Goal: Task Accomplishment & Management: Complete application form

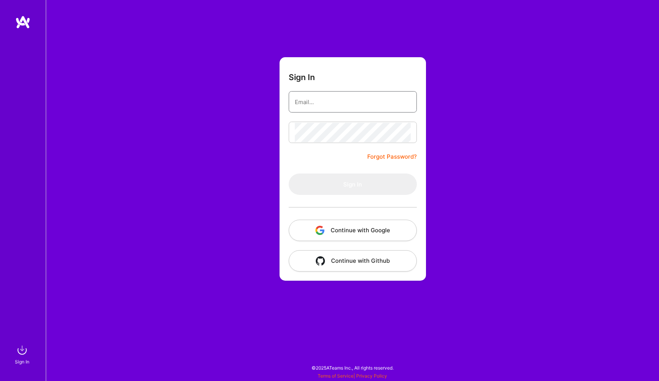
click at [338, 101] on input "email" at bounding box center [353, 101] width 116 height 19
type input "[PERSON_NAME][EMAIL_ADDRESS][DOMAIN_NAME]"
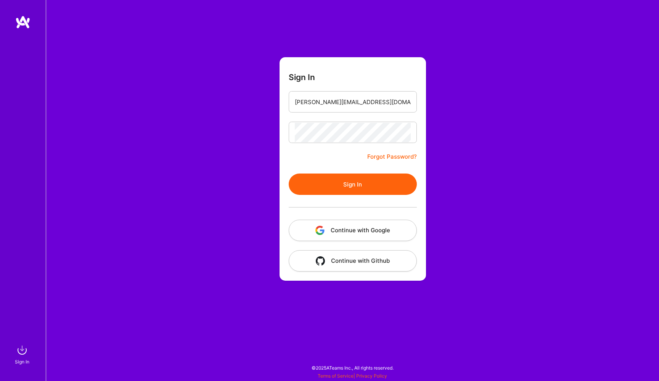
click at [345, 186] on button "Sign In" at bounding box center [353, 184] width 128 height 21
click at [381, 184] on button "Sign In" at bounding box center [353, 184] width 128 height 21
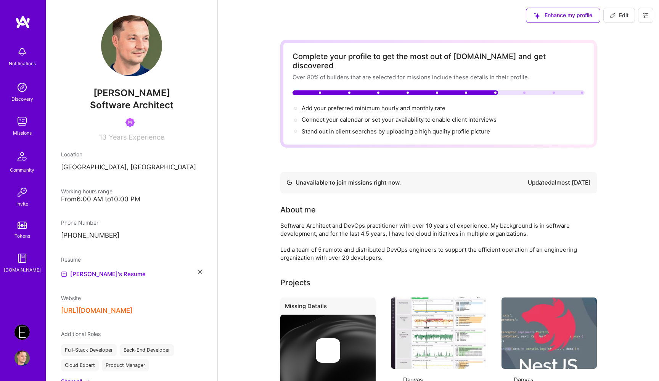
click at [20, 338] on img at bounding box center [21, 332] width 15 height 15
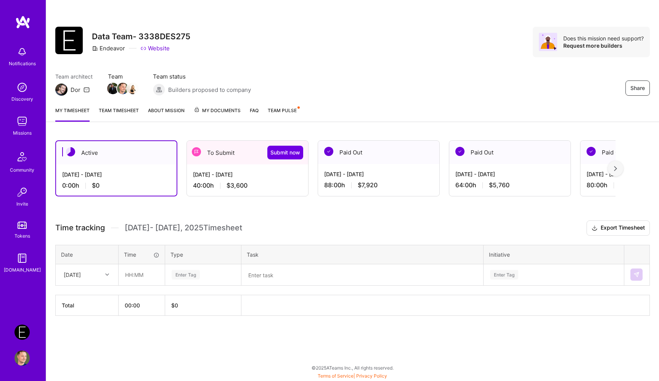
click at [225, 157] on div "To Submit Submit now" at bounding box center [247, 153] width 121 height 24
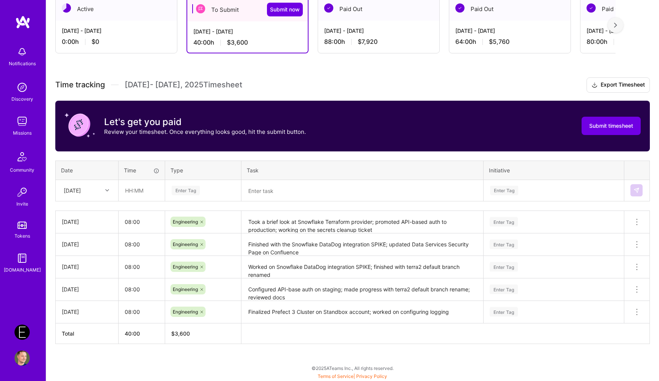
scroll to position [144, 0]
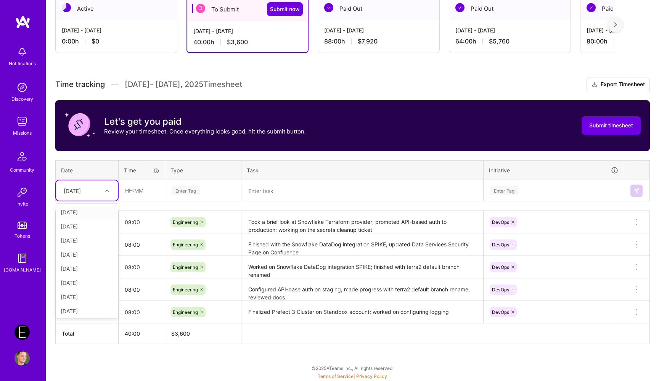
click at [90, 192] on div "[DATE]" at bounding box center [81, 190] width 42 height 13
click at [85, 272] on div "[DATE]" at bounding box center [87, 271] width 62 height 14
click at [137, 194] on input "text" at bounding box center [141, 190] width 45 height 20
type input "08:00"
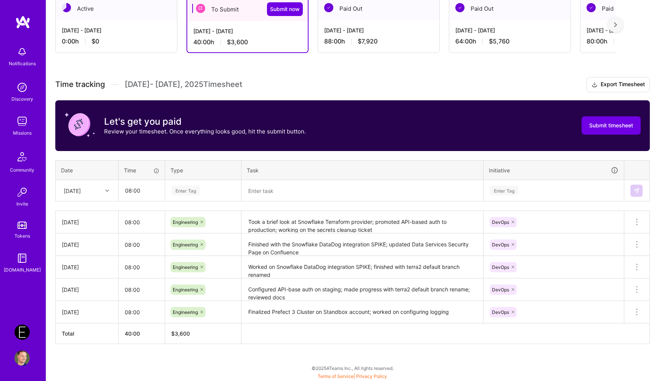
click at [197, 194] on div "Enter Tag" at bounding box center [186, 191] width 28 height 12
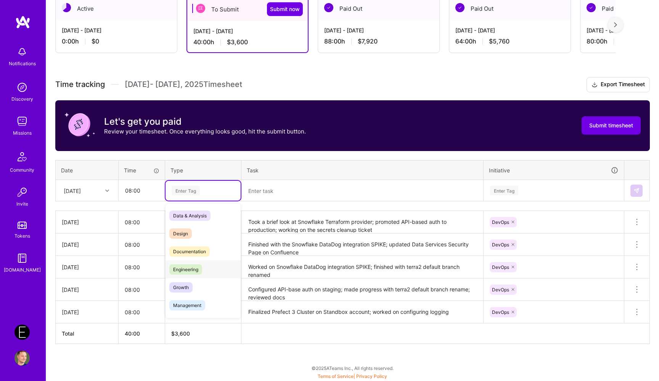
click at [197, 266] on span "Engineering" at bounding box center [185, 269] width 33 height 10
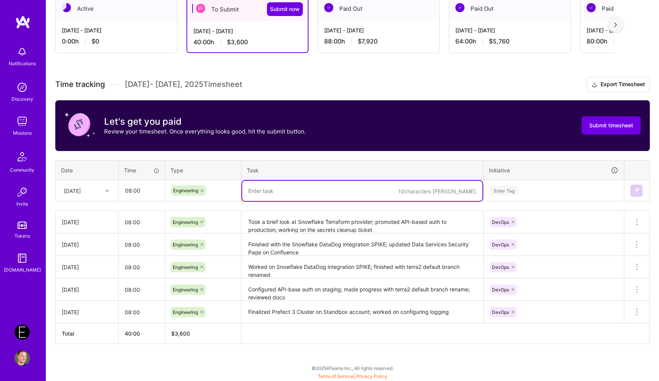
click at [280, 195] on textarea at bounding box center [362, 191] width 240 height 20
paste textarea "Worked on the secrets cleanup ticket"
type textarea "Worked on the secrets cleanup ticket"
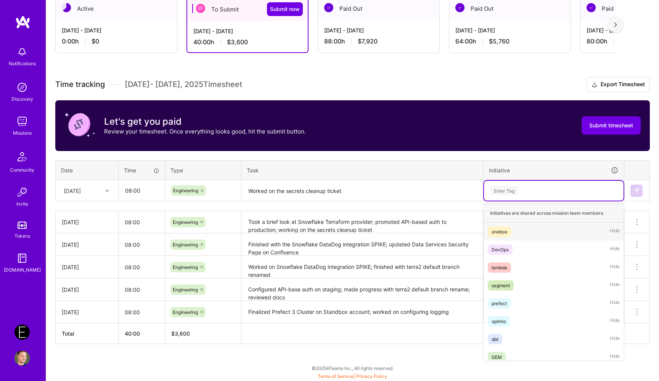
click at [493, 190] on div "Enter Tag" at bounding box center [504, 191] width 28 height 12
click at [508, 243] on div "DevOps Hide" at bounding box center [554, 250] width 140 height 18
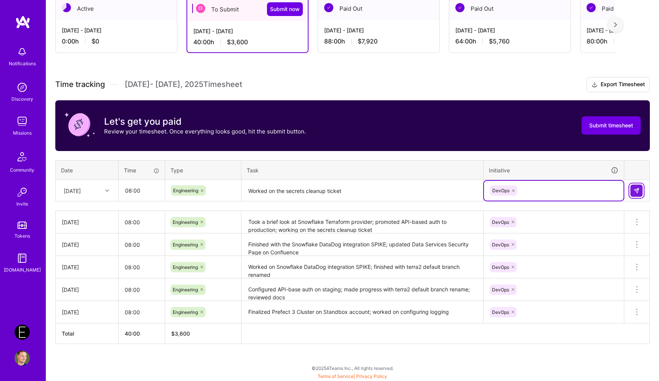
click at [638, 192] on img at bounding box center [637, 191] width 6 height 6
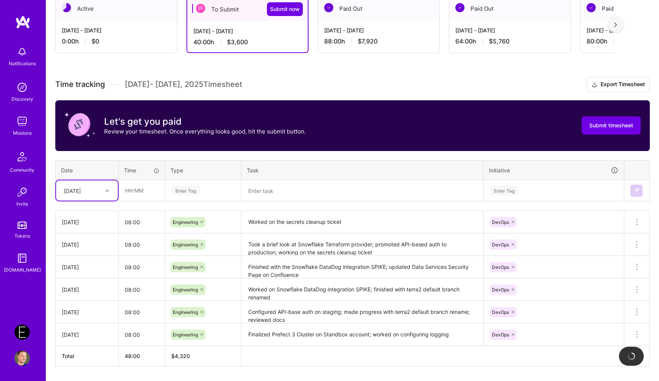
click at [103, 192] on div at bounding box center [108, 191] width 12 height 10
click at [92, 254] on div "[DATE]" at bounding box center [87, 253] width 62 height 14
click at [219, 191] on div "Enter Tag" at bounding box center [203, 191] width 64 height 10
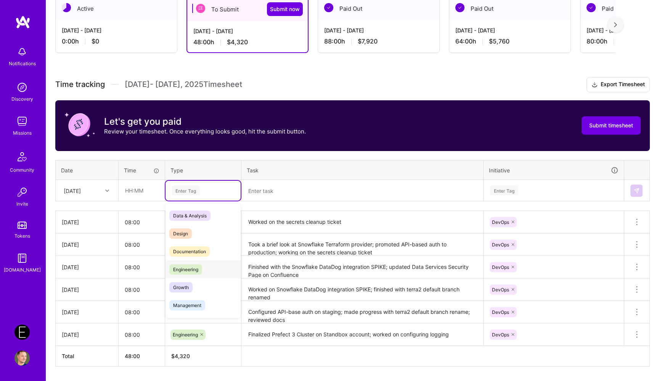
scroll to position [217, 0]
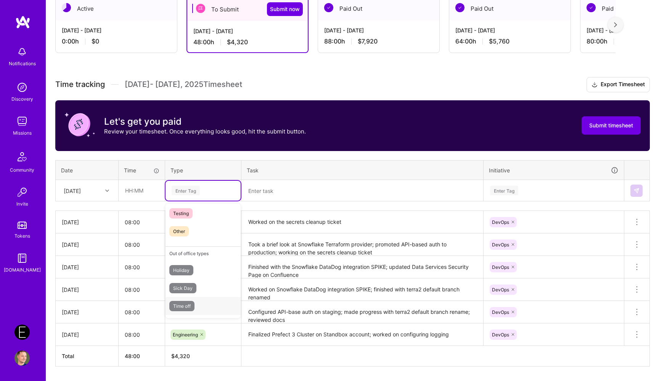
click at [212, 306] on div "Time off" at bounding box center [203, 306] width 75 height 18
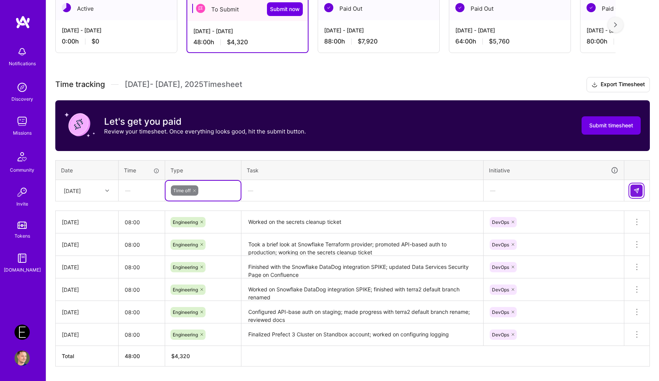
click at [637, 190] on img at bounding box center [637, 191] width 6 height 6
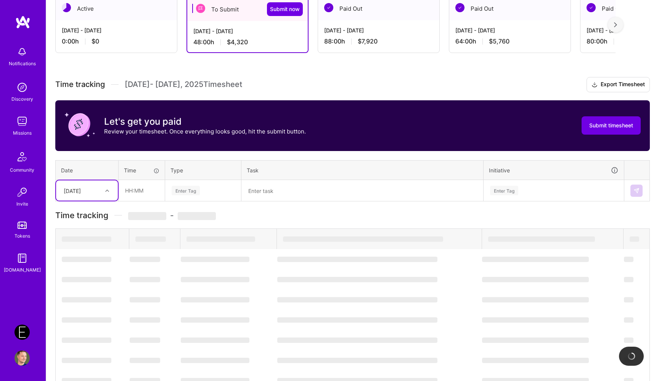
click at [108, 192] on div at bounding box center [108, 191] width 12 height 10
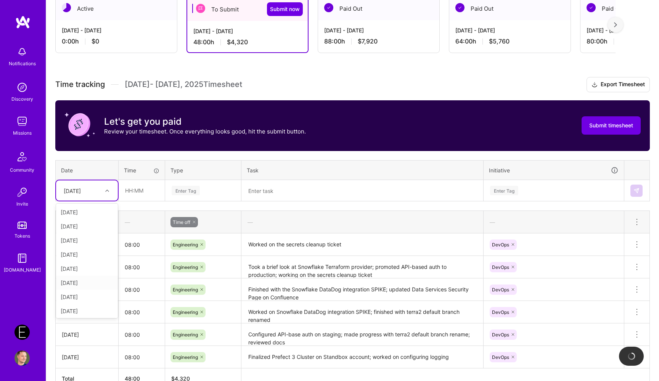
scroll to position [86, 0]
click at [89, 264] on div "[DATE]" at bounding box center [87, 267] width 62 height 14
click at [203, 190] on div "Enter Tag" at bounding box center [203, 191] width 64 height 10
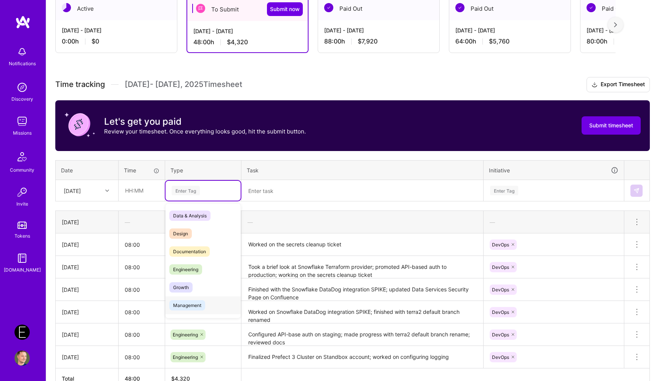
scroll to position [217, 0]
click at [199, 303] on div "Time off" at bounding box center [203, 306] width 75 height 18
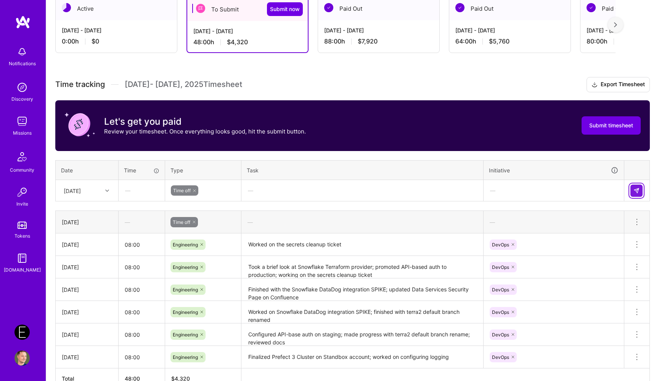
click at [634, 190] on img at bounding box center [637, 191] width 6 height 6
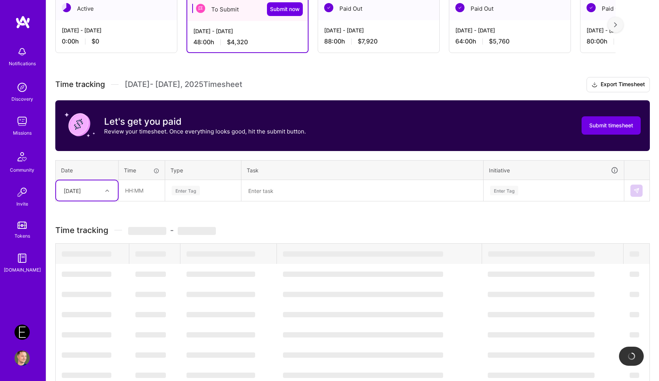
click at [93, 194] on div "[DATE]" at bounding box center [81, 190] width 42 height 13
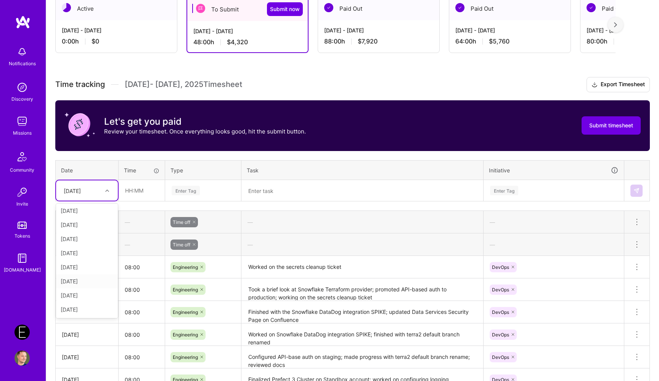
click at [90, 279] on div "[DATE]" at bounding box center [87, 281] width 62 height 14
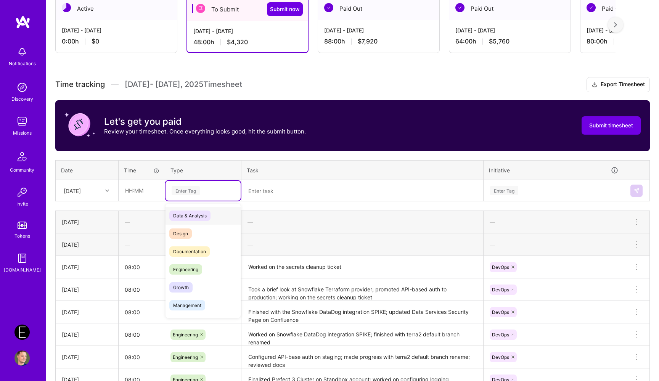
click at [197, 194] on div "Enter Tag" at bounding box center [186, 191] width 28 height 12
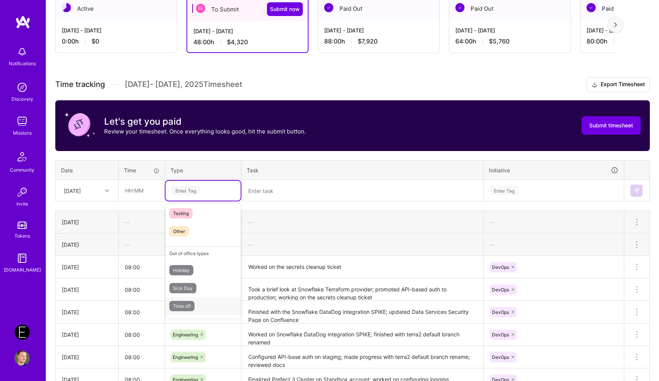
click at [198, 303] on div "Time off" at bounding box center [203, 306] width 75 height 18
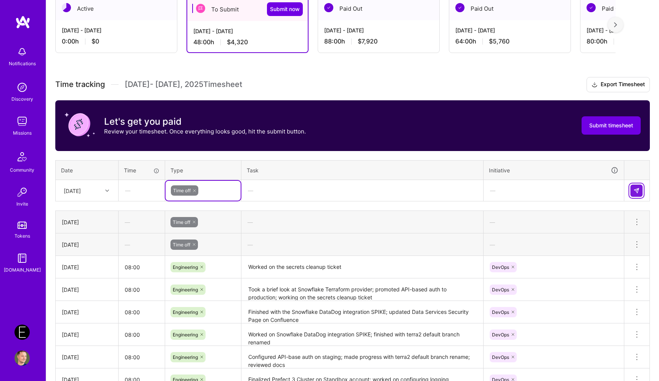
click at [639, 190] on img at bounding box center [637, 191] width 6 height 6
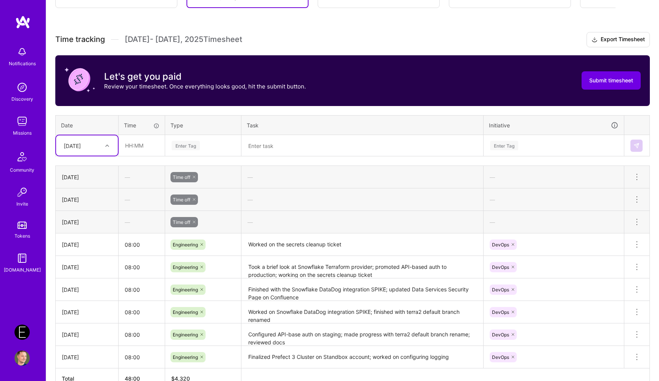
scroll to position [234, 0]
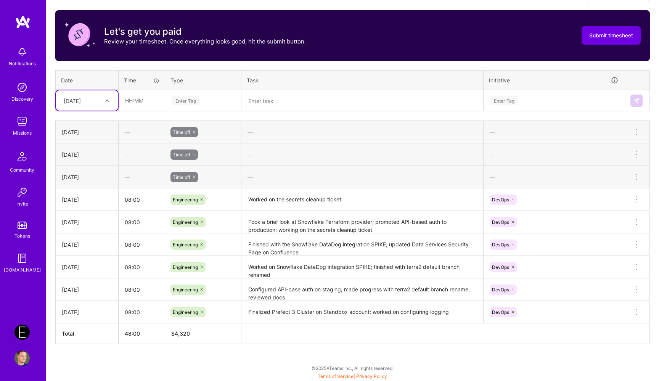
click at [103, 97] on div at bounding box center [108, 101] width 12 height 10
click at [174, 61] on div "Time tracking [DATE] - [DATE] Timesheet Export Timesheet Let's get you paid Rev…" at bounding box center [352, 165] width 595 height 357
click at [97, 103] on div "[DATE]" at bounding box center [81, 100] width 42 height 13
click at [87, 206] on div "[DATE]" at bounding box center [87, 205] width 62 height 14
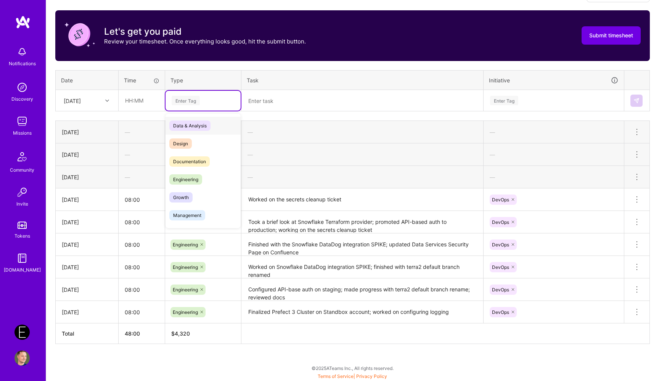
click at [190, 103] on div "Enter Tag" at bounding box center [186, 101] width 28 height 12
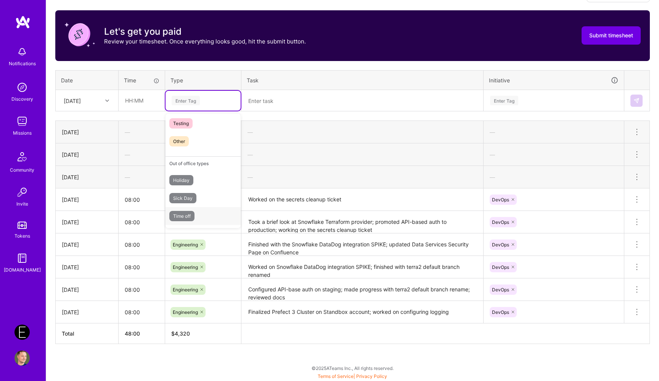
click at [195, 213] on span "Time off" at bounding box center [181, 216] width 25 height 10
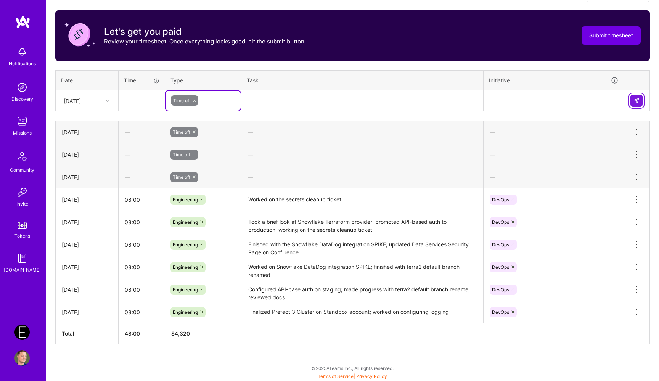
click at [641, 98] on button at bounding box center [637, 101] width 12 height 12
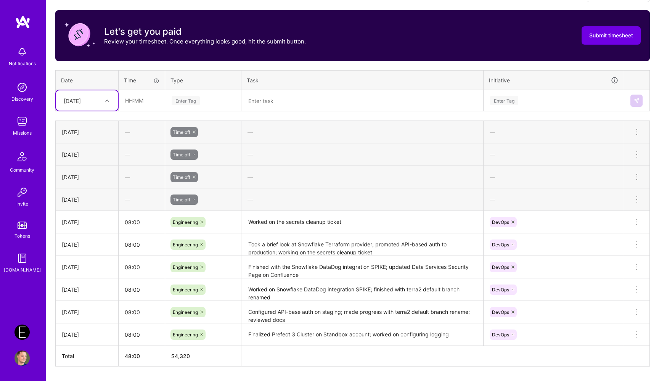
click at [82, 92] on div "[DATE]" at bounding box center [87, 100] width 62 height 20
click at [76, 218] on div "[DATE]" at bounding box center [87, 220] width 62 height 14
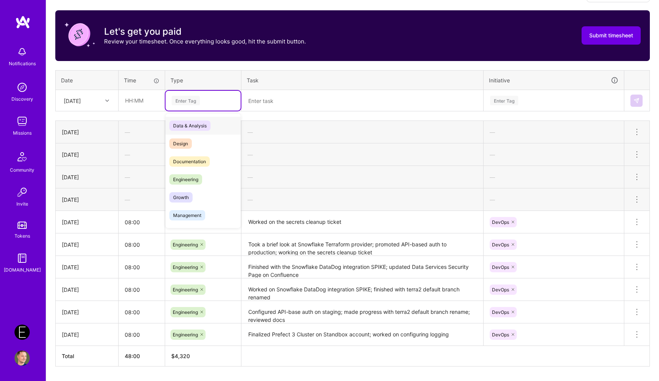
click at [205, 103] on div "Enter Tag" at bounding box center [203, 101] width 64 height 10
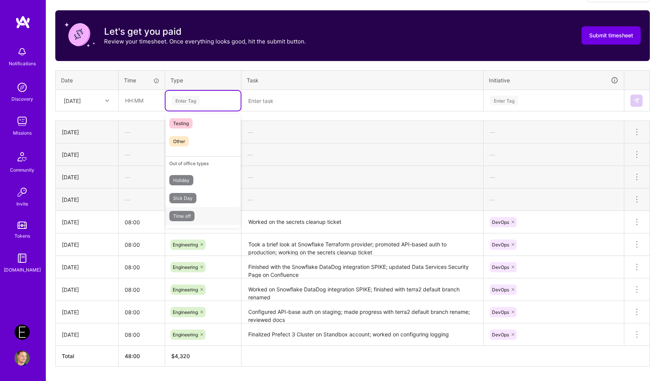
click at [196, 213] on div "Time off" at bounding box center [203, 216] width 75 height 18
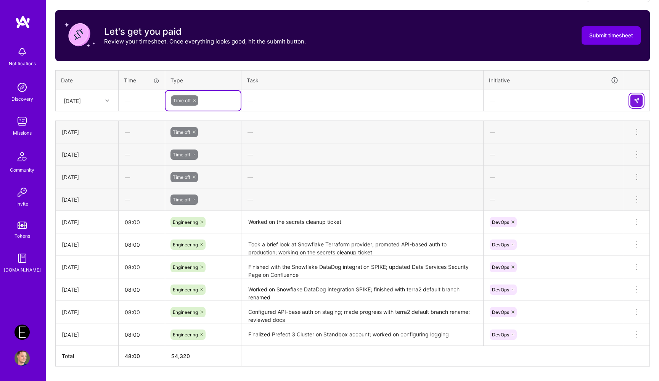
click at [633, 102] on button at bounding box center [637, 101] width 12 height 12
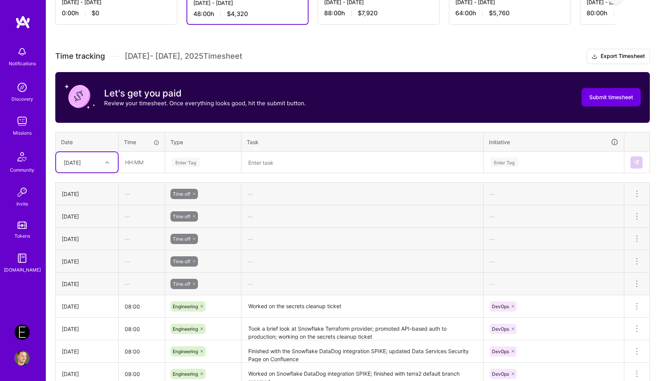
scroll to position [116, 0]
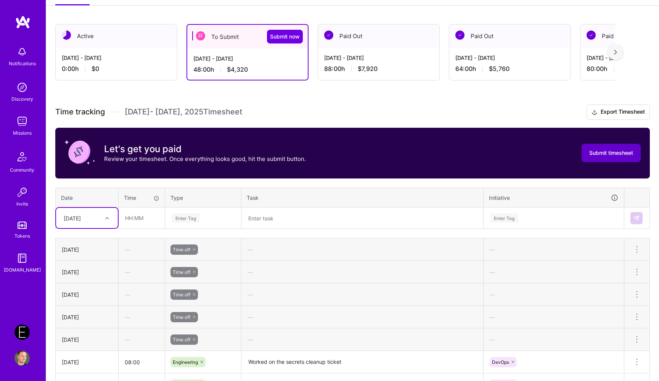
click at [611, 153] on span "Submit timesheet" at bounding box center [612, 153] width 44 height 8
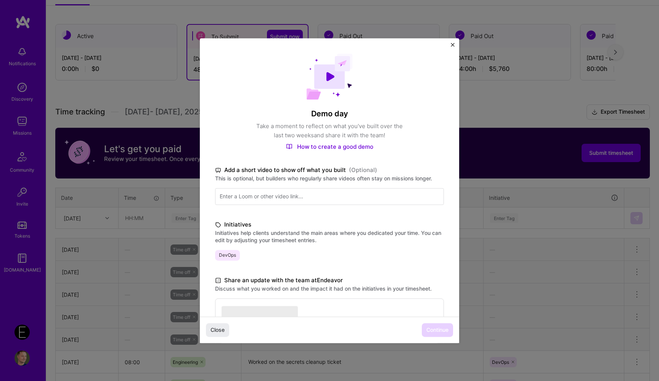
click at [454, 45] on img "Close" at bounding box center [453, 45] width 4 height 4
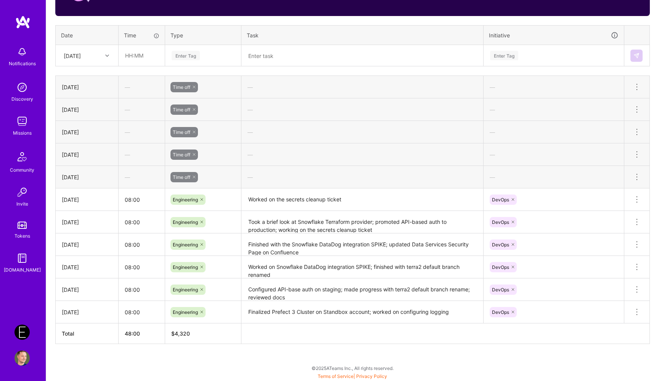
scroll to position [172, 0]
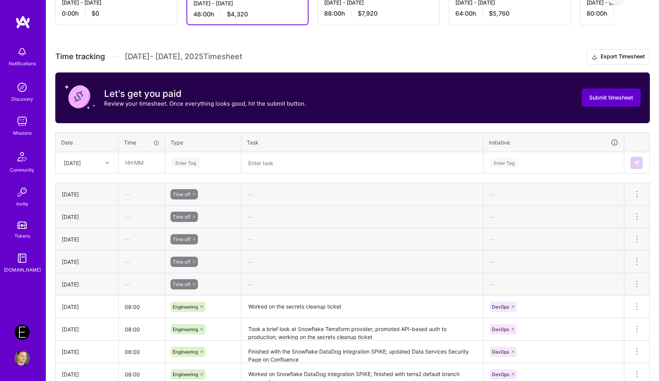
click at [628, 98] on span "Submit timesheet" at bounding box center [612, 98] width 44 height 8
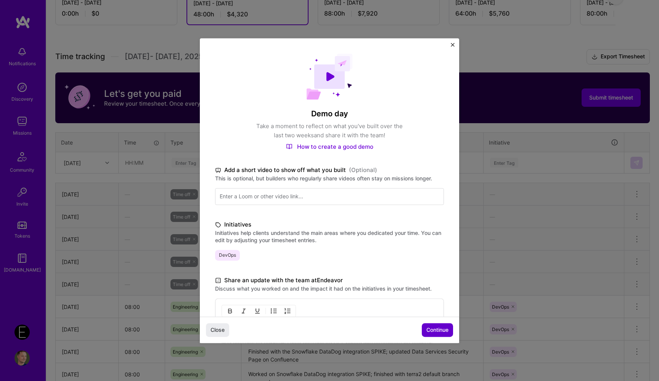
click at [433, 327] on span "Continue" at bounding box center [438, 330] width 22 height 8
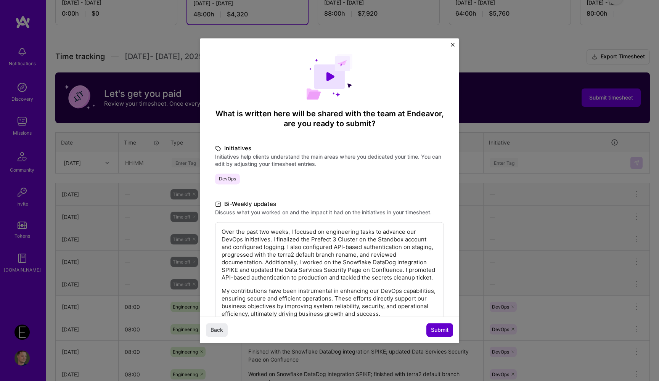
click at [440, 333] on span "Submit" at bounding box center [440, 330] width 18 height 8
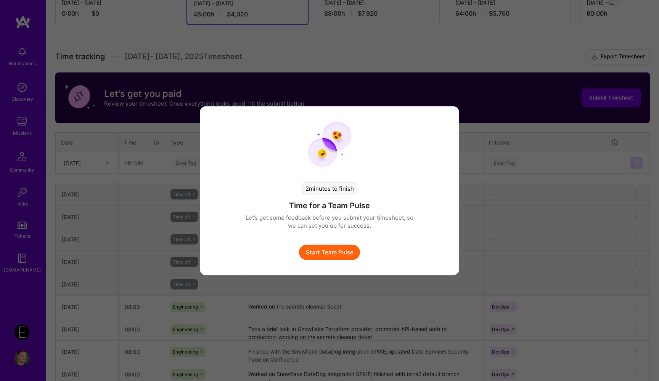
click at [345, 253] on button "Start Team Pulse" at bounding box center [329, 252] width 61 height 15
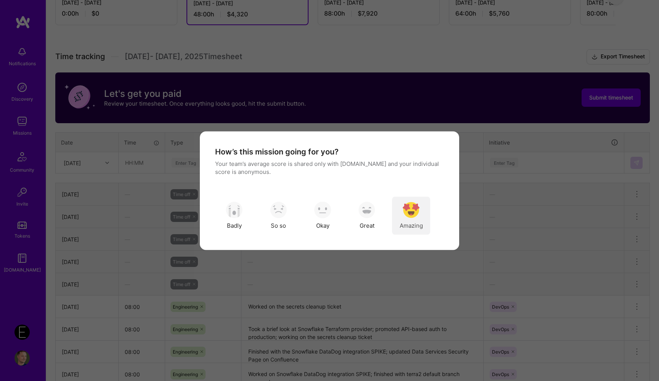
click at [418, 218] on img "modal" at bounding box center [411, 210] width 17 height 17
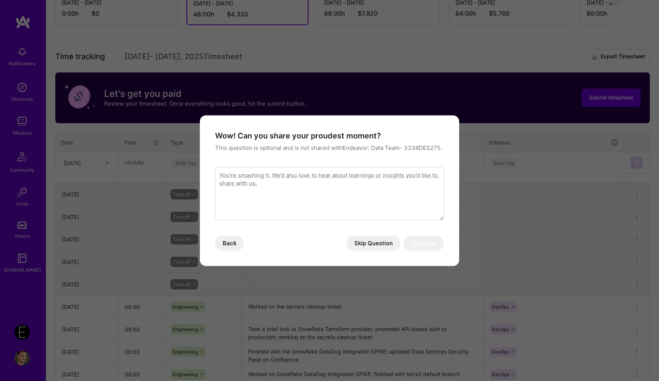
click at [367, 245] on button "Skip Question" at bounding box center [374, 242] width 54 height 15
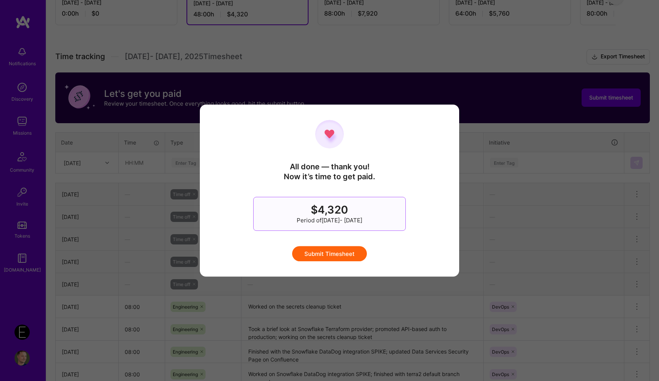
click at [345, 253] on button "Submit Timesheet" at bounding box center [329, 253] width 75 height 15
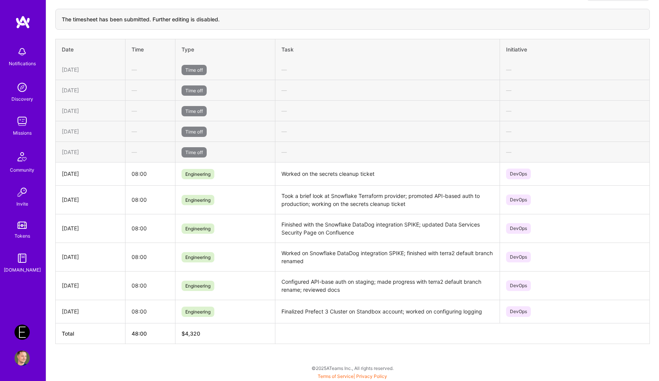
scroll to position [0, 0]
